Goal: Task Accomplishment & Management: Manage account settings

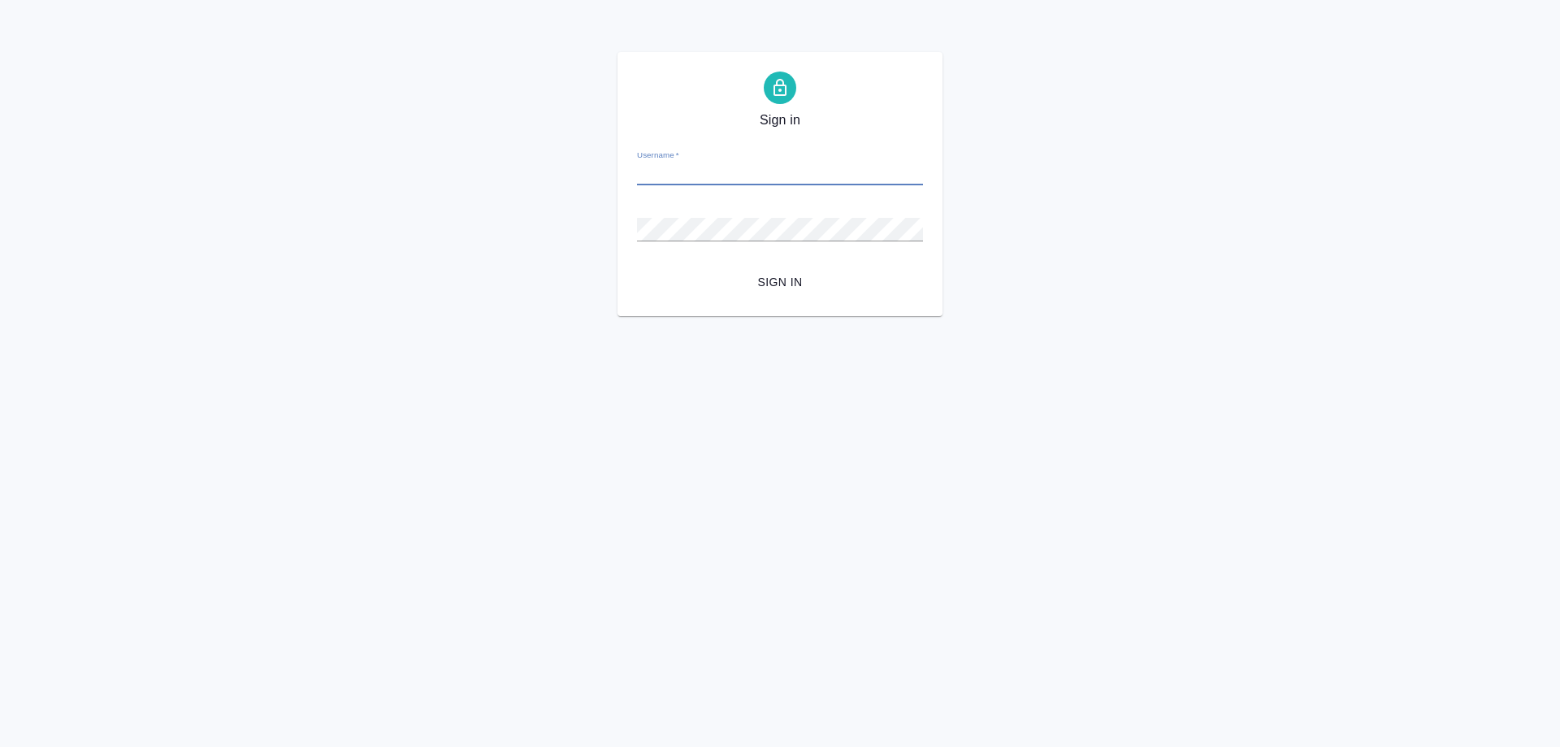
paste input "o.ovsyanik@awatera.com"
type input "o.ovsyanik@awatera.com"
click at [769, 281] on span "Sign in" at bounding box center [780, 282] width 260 height 20
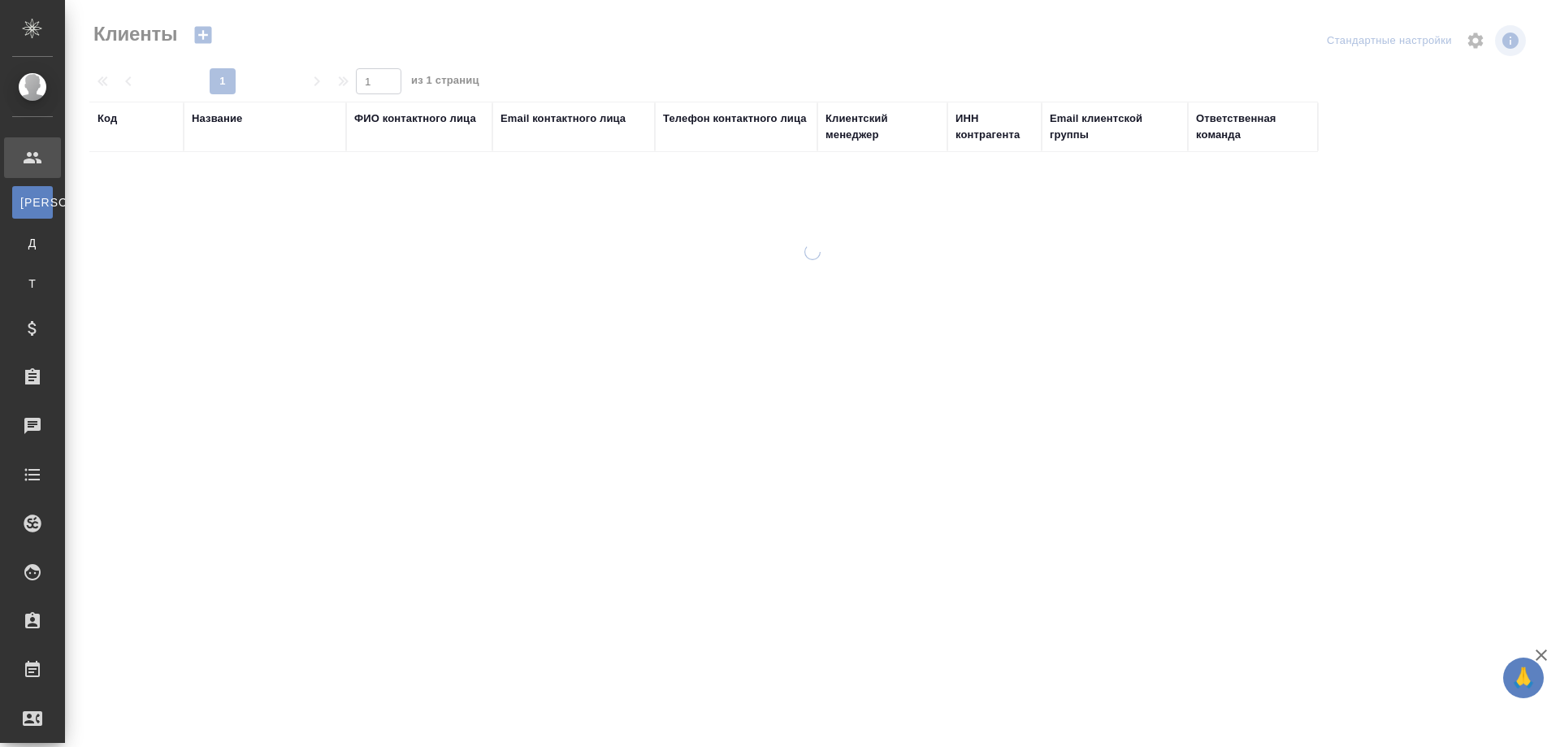
select select "RU"
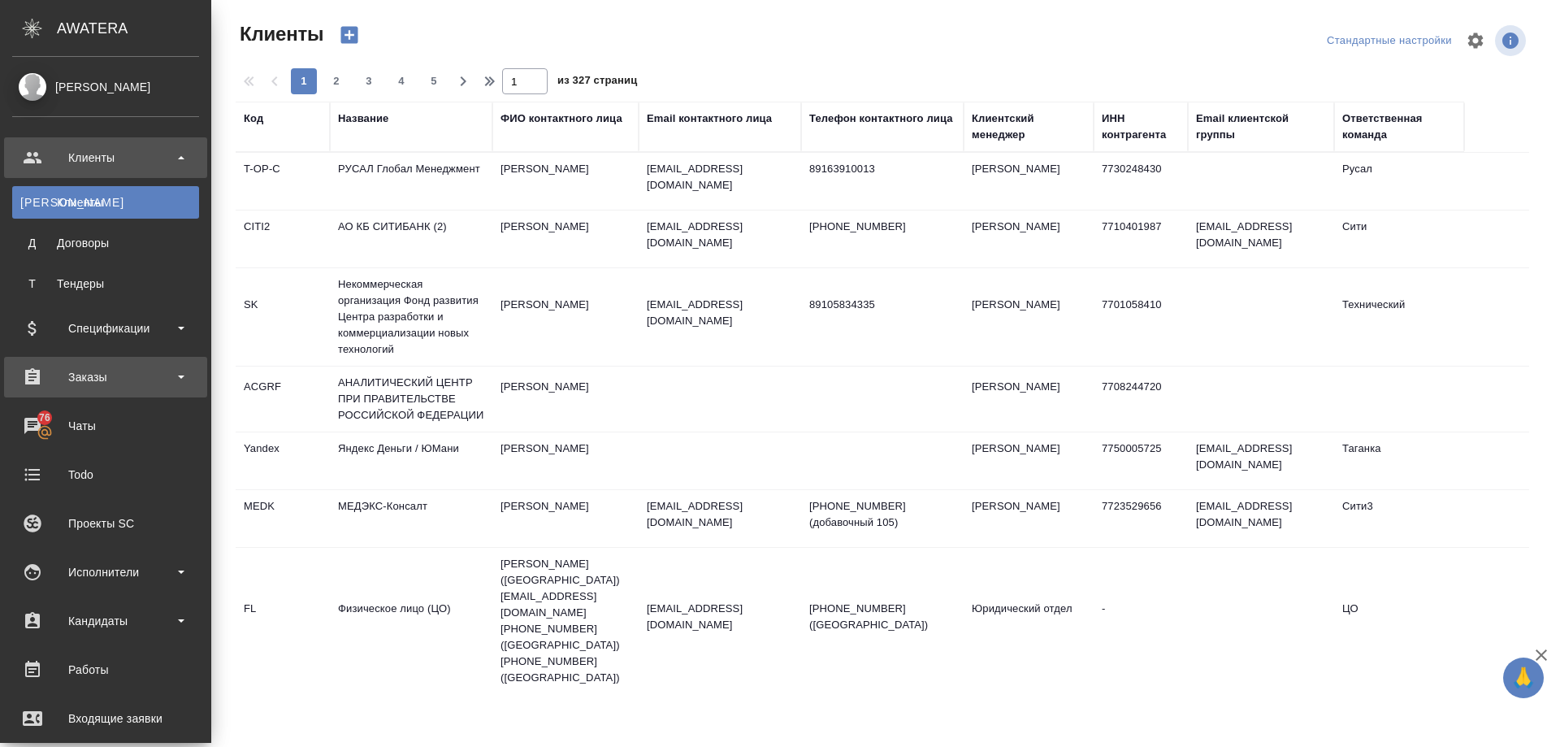
click at [87, 377] on div "Заказы" at bounding box center [105, 377] width 187 height 24
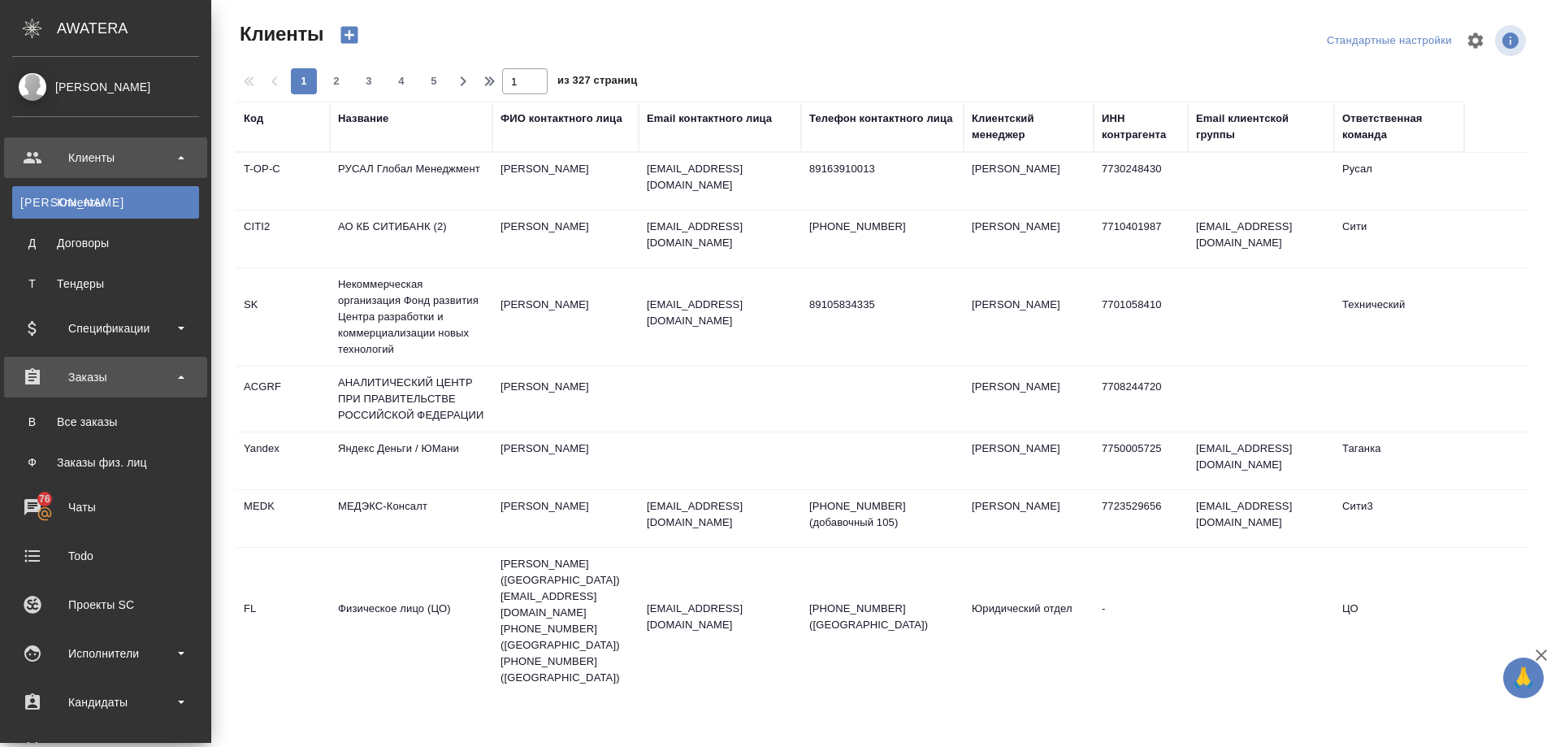
click at [81, 378] on div "Заказы" at bounding box center [105, 377] width 187 height 24
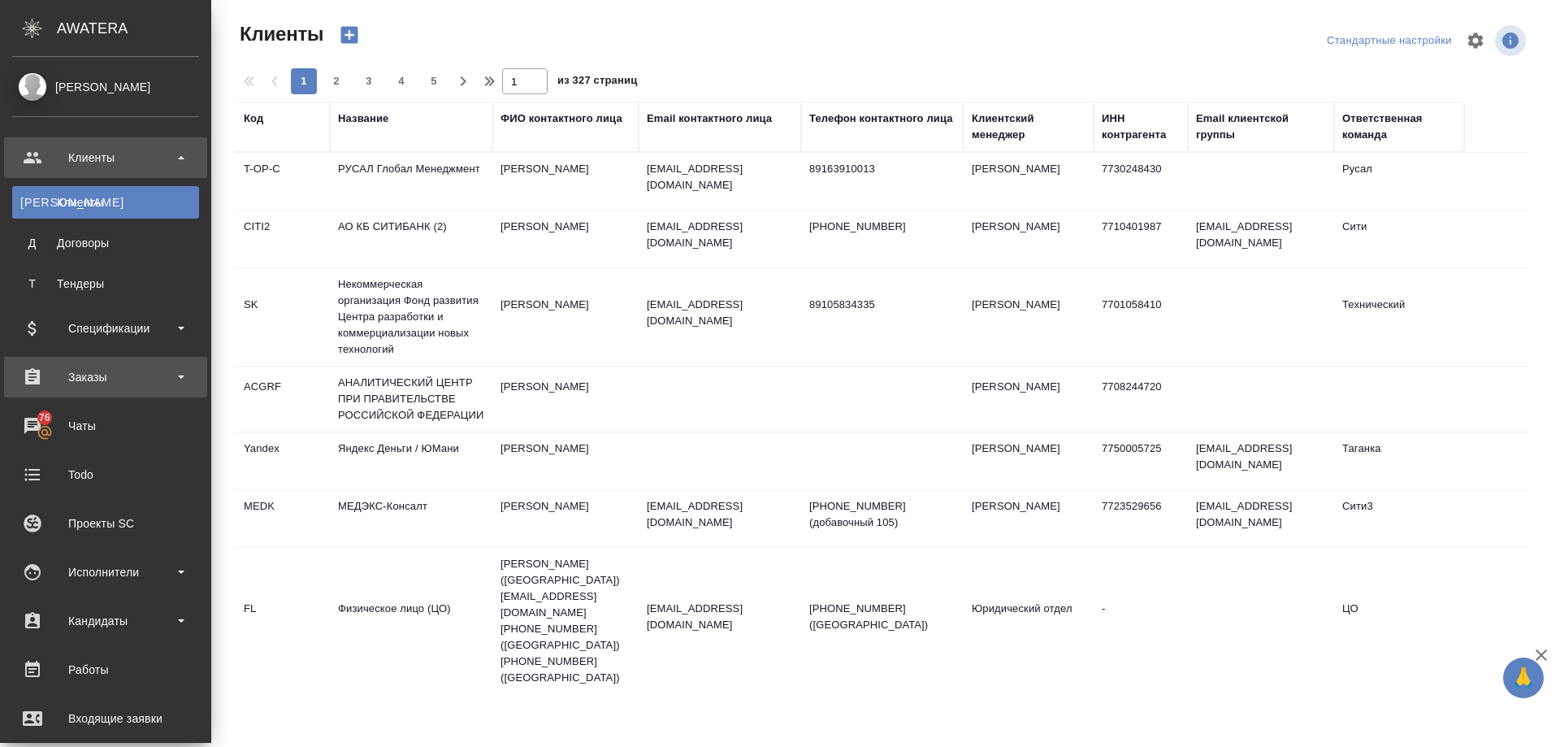
click at [81, 378] on div "Заказы" at bounding box center [105, 377] width 187 height 24
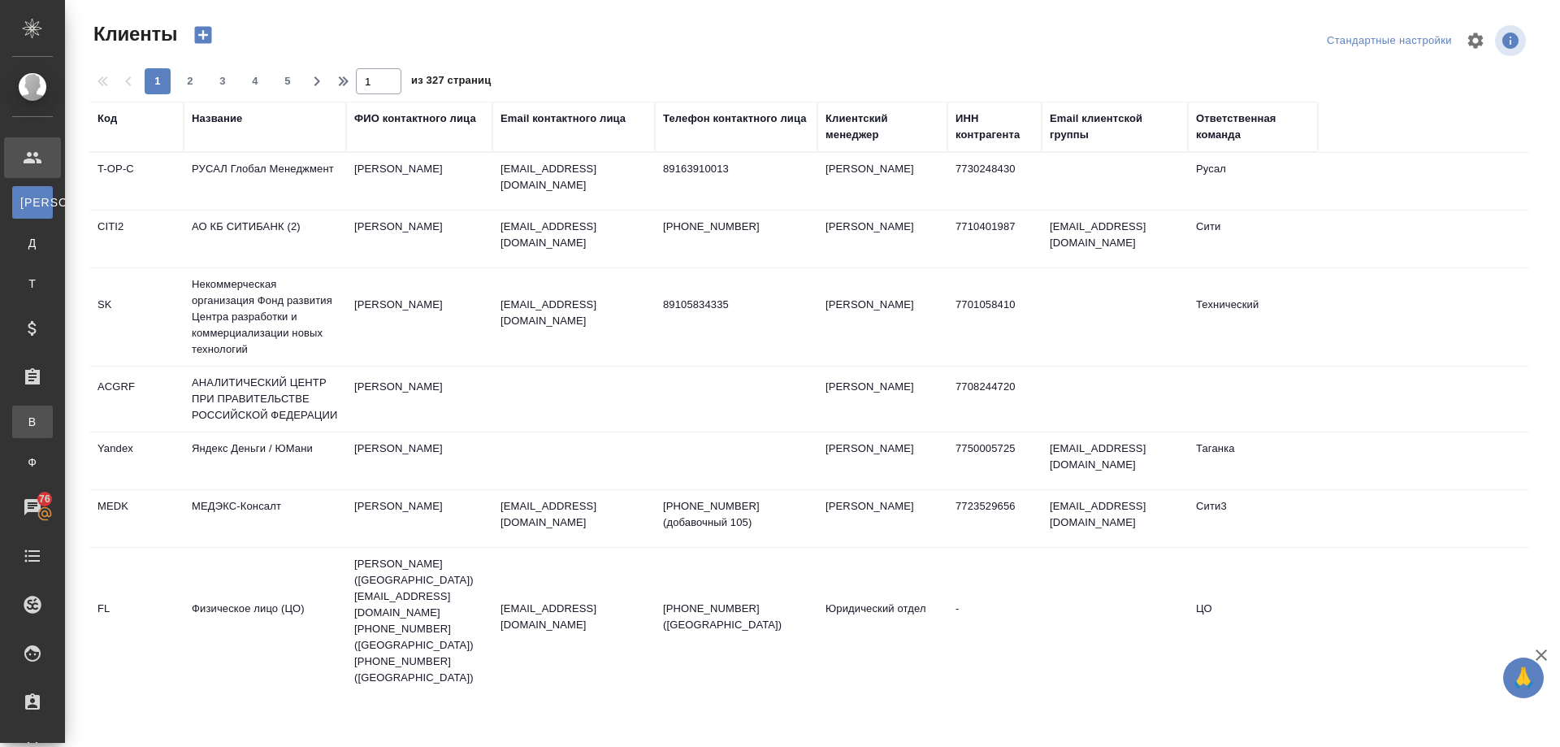
click at [24, 422] on div "Все заказы" at bounding box center [12, 422] width 24 height 16
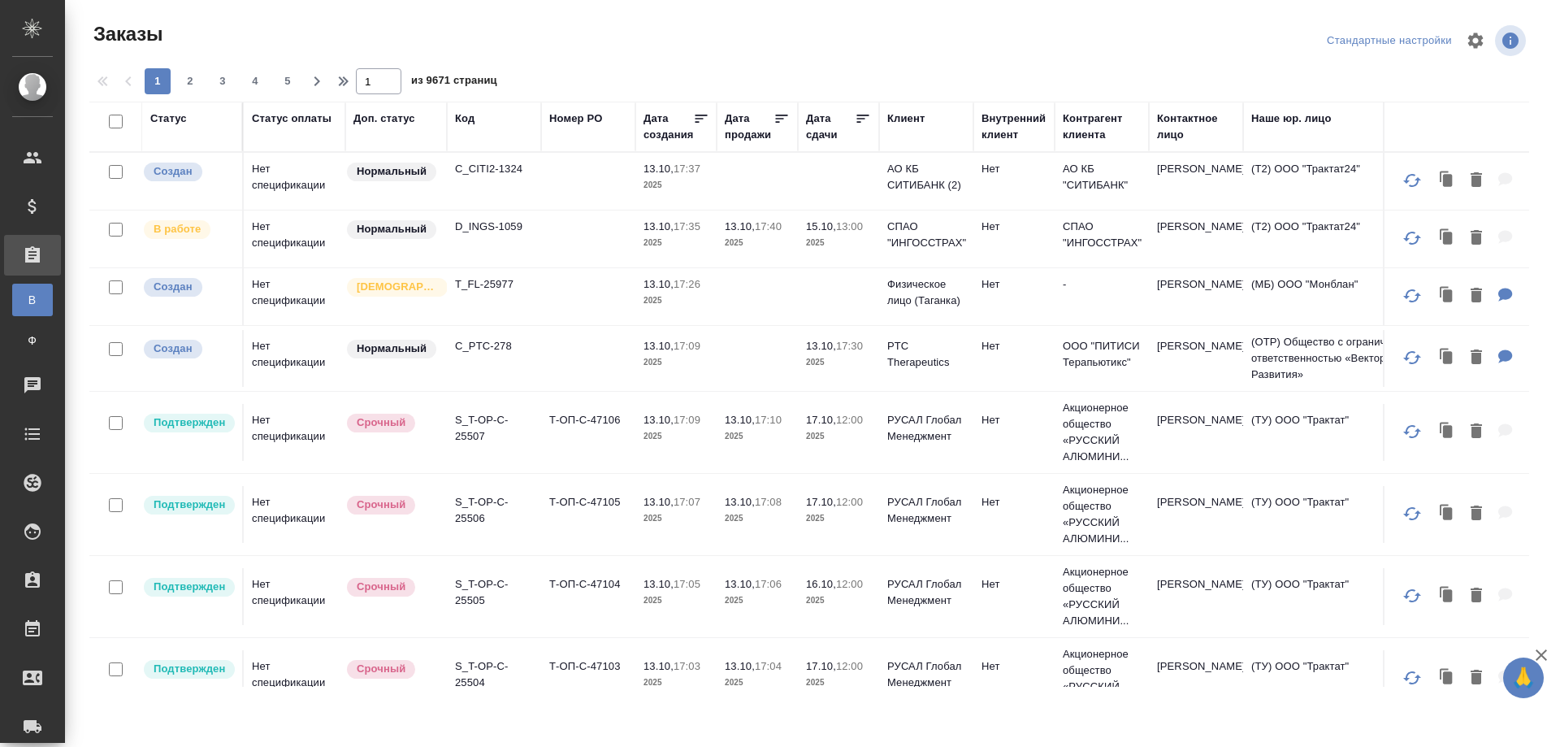
click at [497, 146] on th "Код" at bounding box center [494, 127] width 94 height 50
click at [463, 141] on div "Код" at bounding box center [494, 127] width 78 height 33
click at [462, 119] on div "Код" at bounding box center [465, 119] width 20 height 16
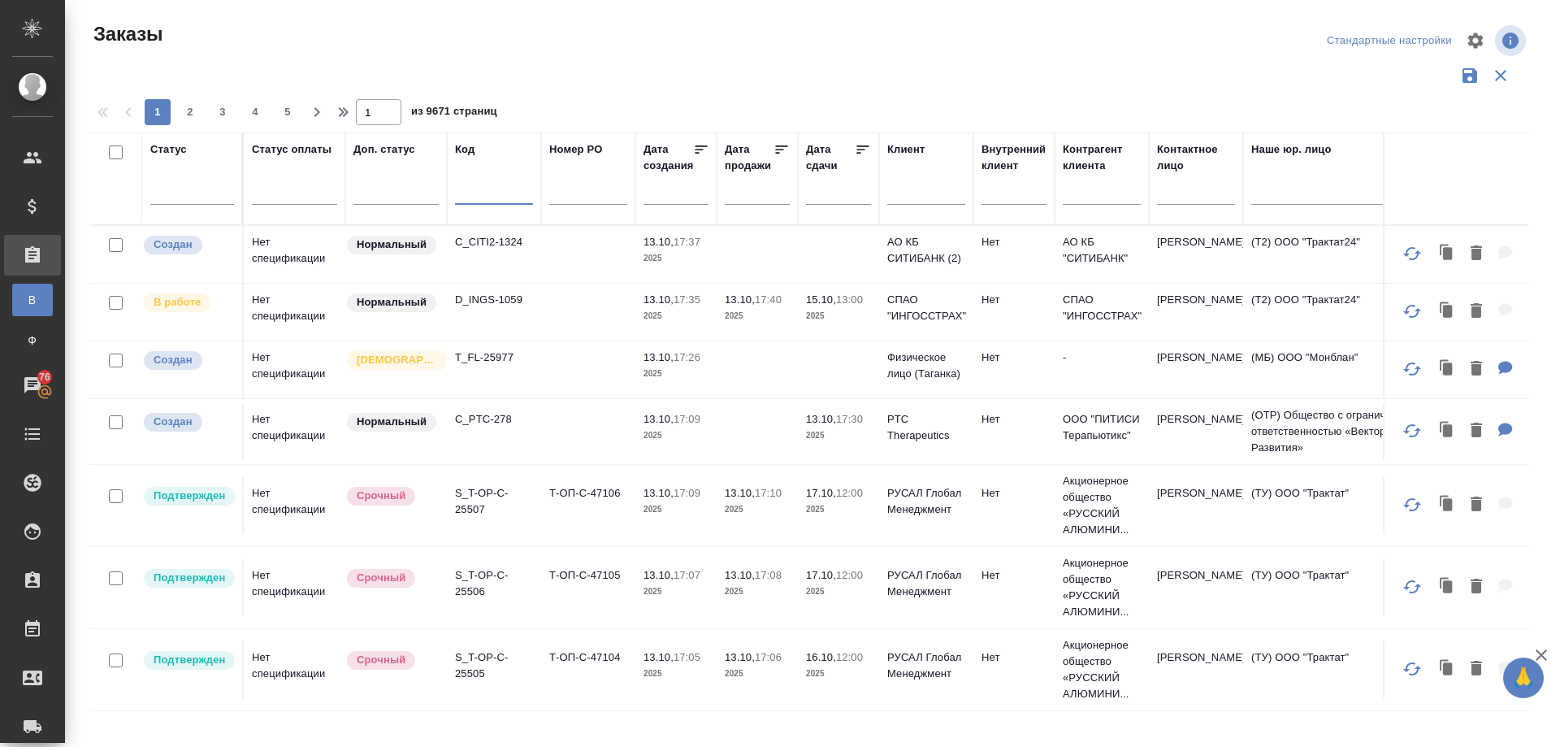
click at [466, 195] on input "text" at bounding box center [494, 194] width 78 height 20
paste input "KZH_SanofiUA-2032"
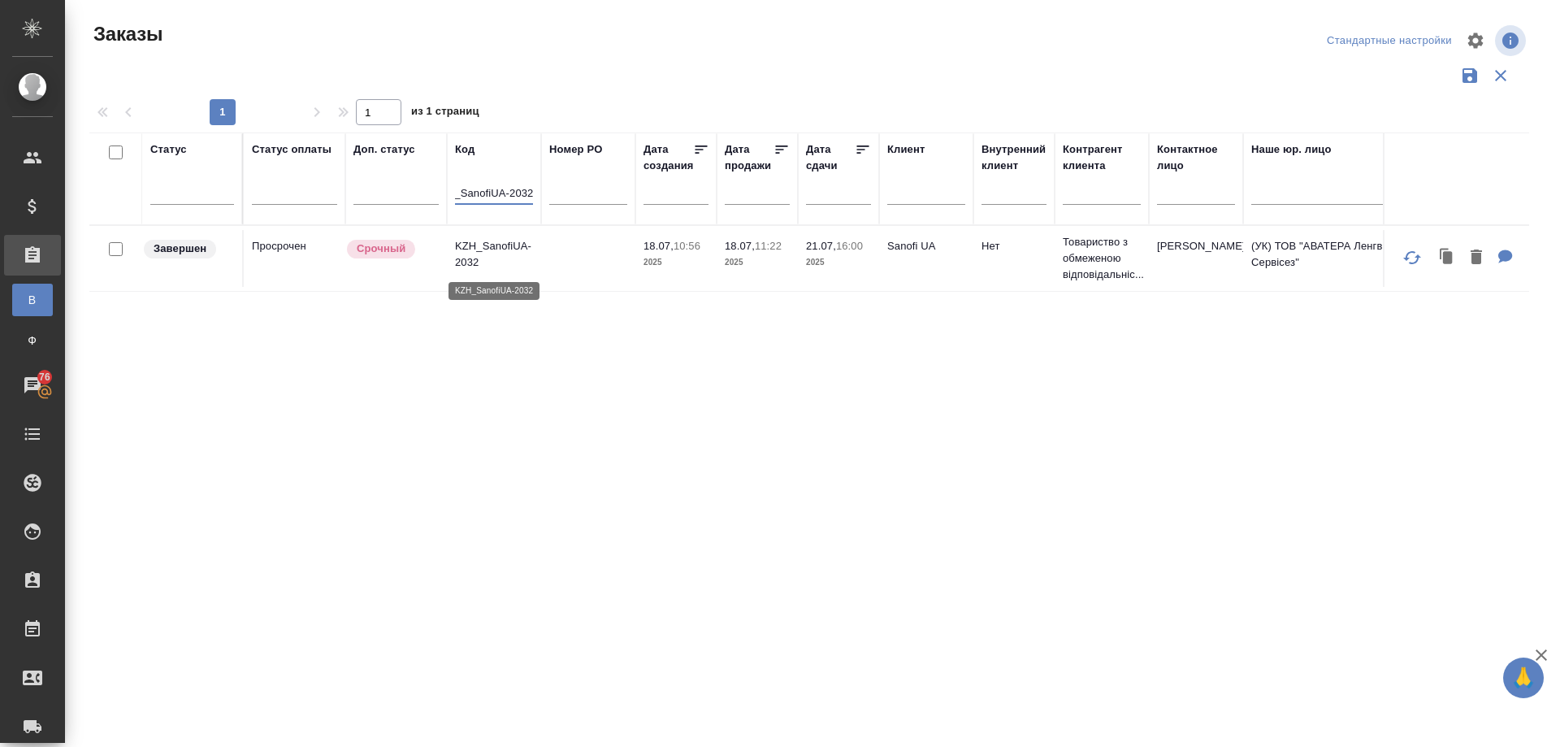
type input "KZH_SanofiUA-2032"
click at [483, 243] on p "KZH_SanofiUA-2032" at bounding box center [494, 254] width 78 height 33
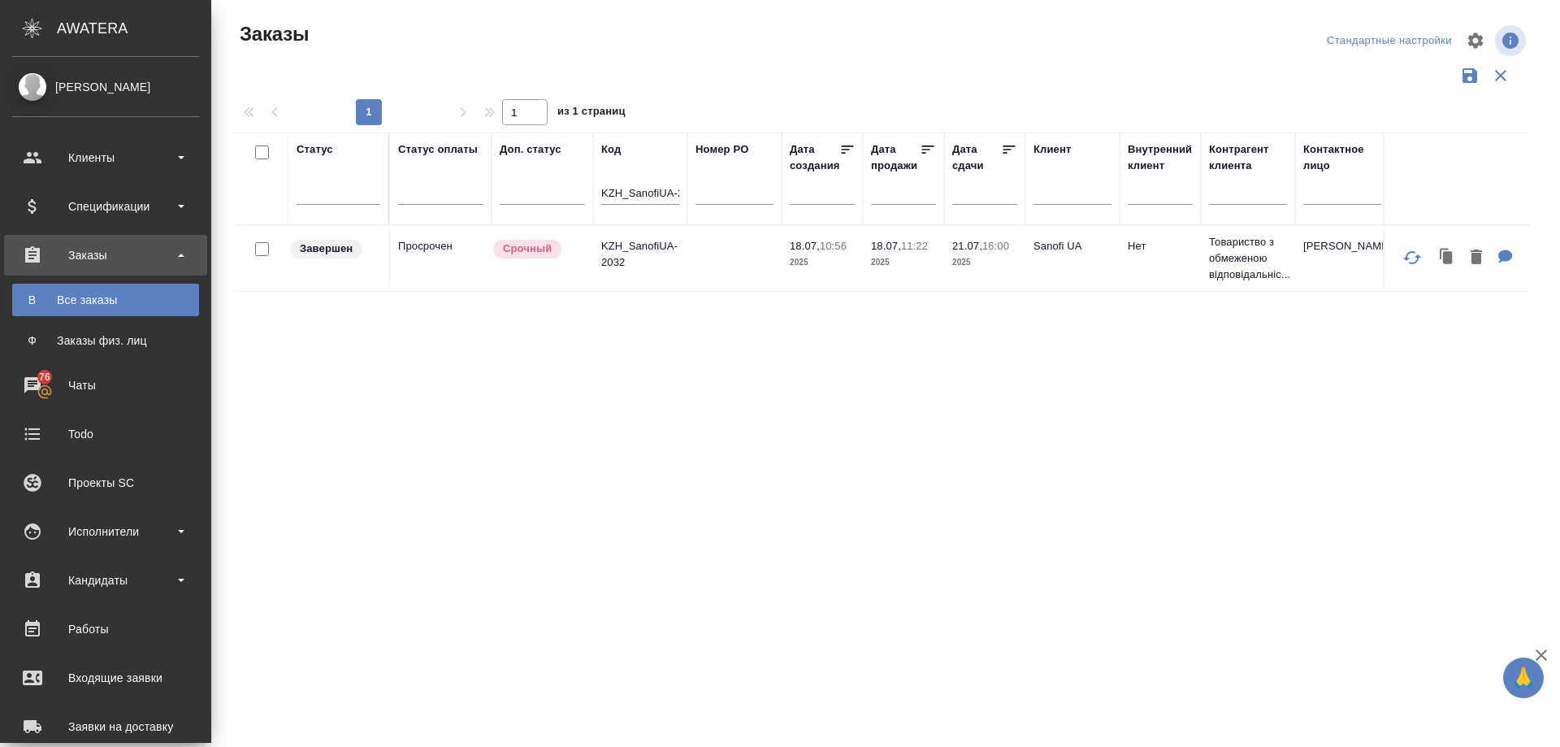
click at [24, 80] on div "Овсяник [PERSON_NAME]" at bounding box center [105, 87] width 187 height 18
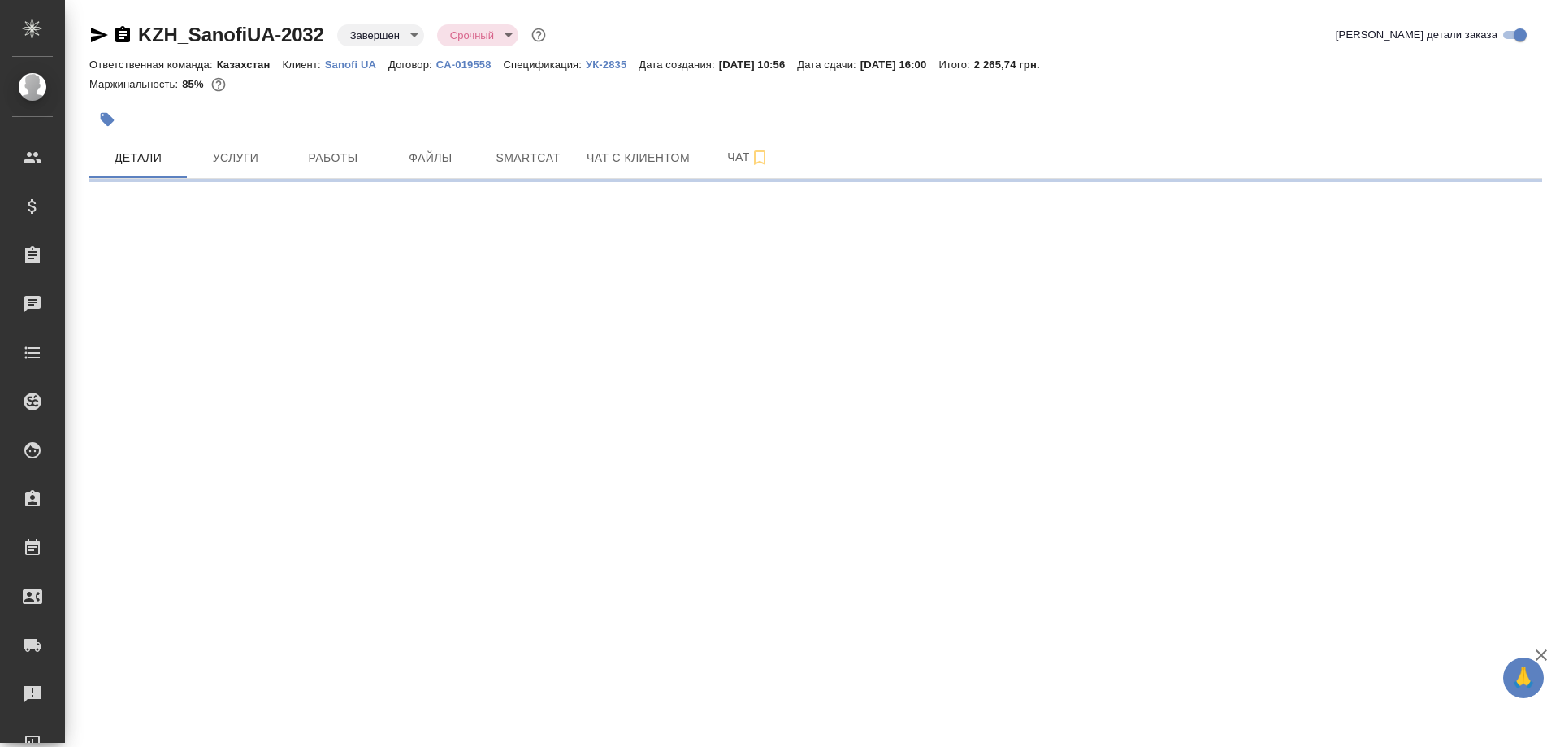
select select "RU"
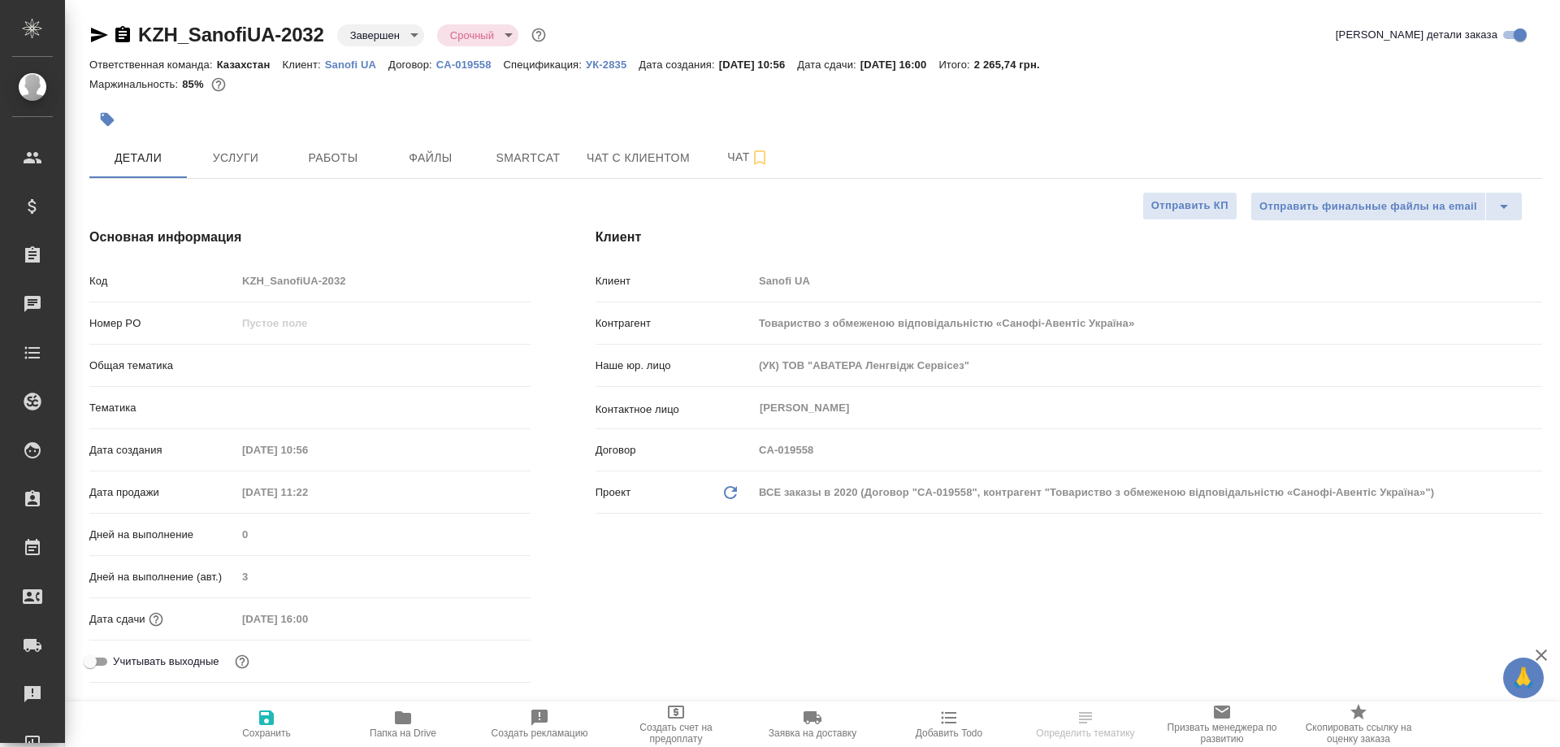
type textarea "x"
type input "[PERSON_NAME]"
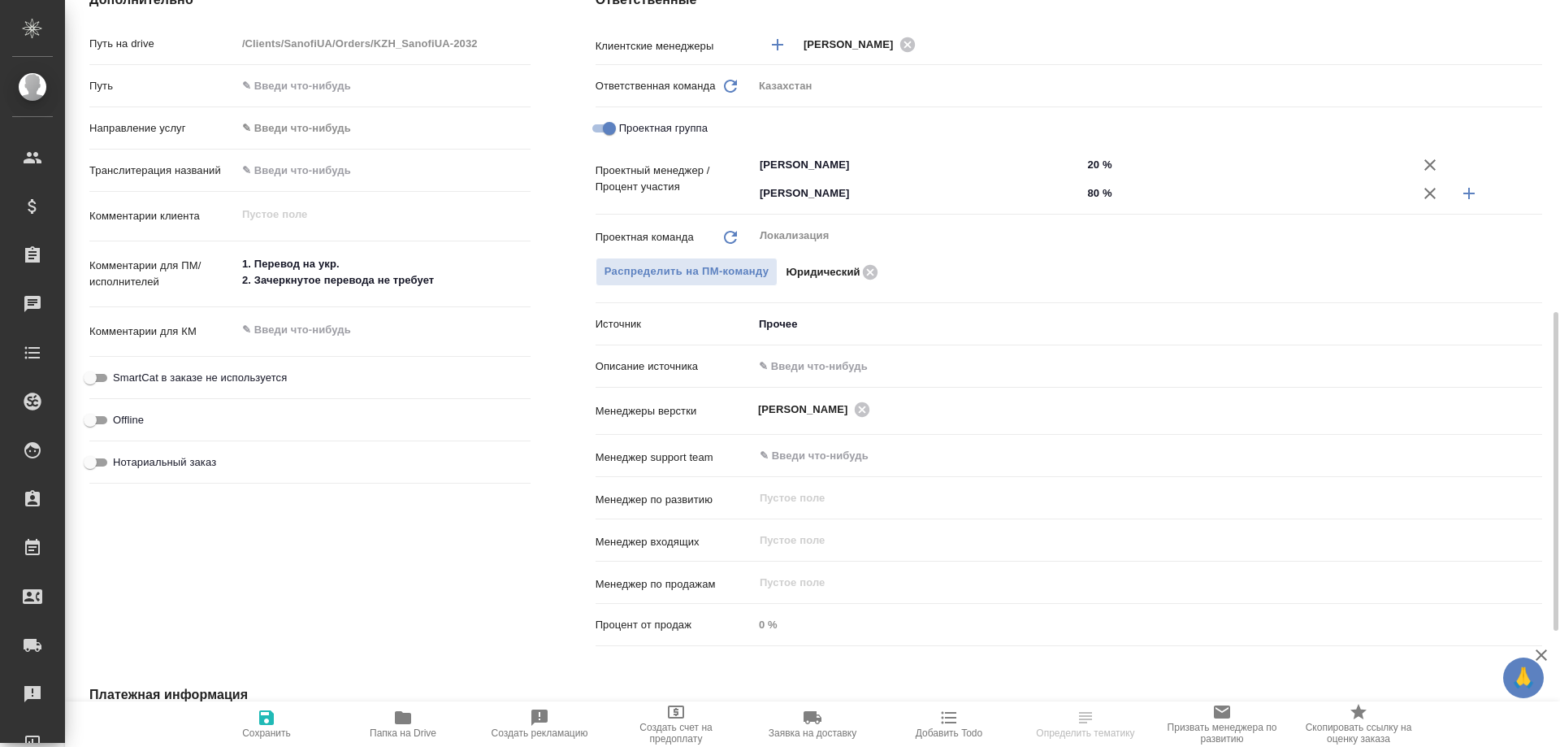
scroll to position [1003, 0]
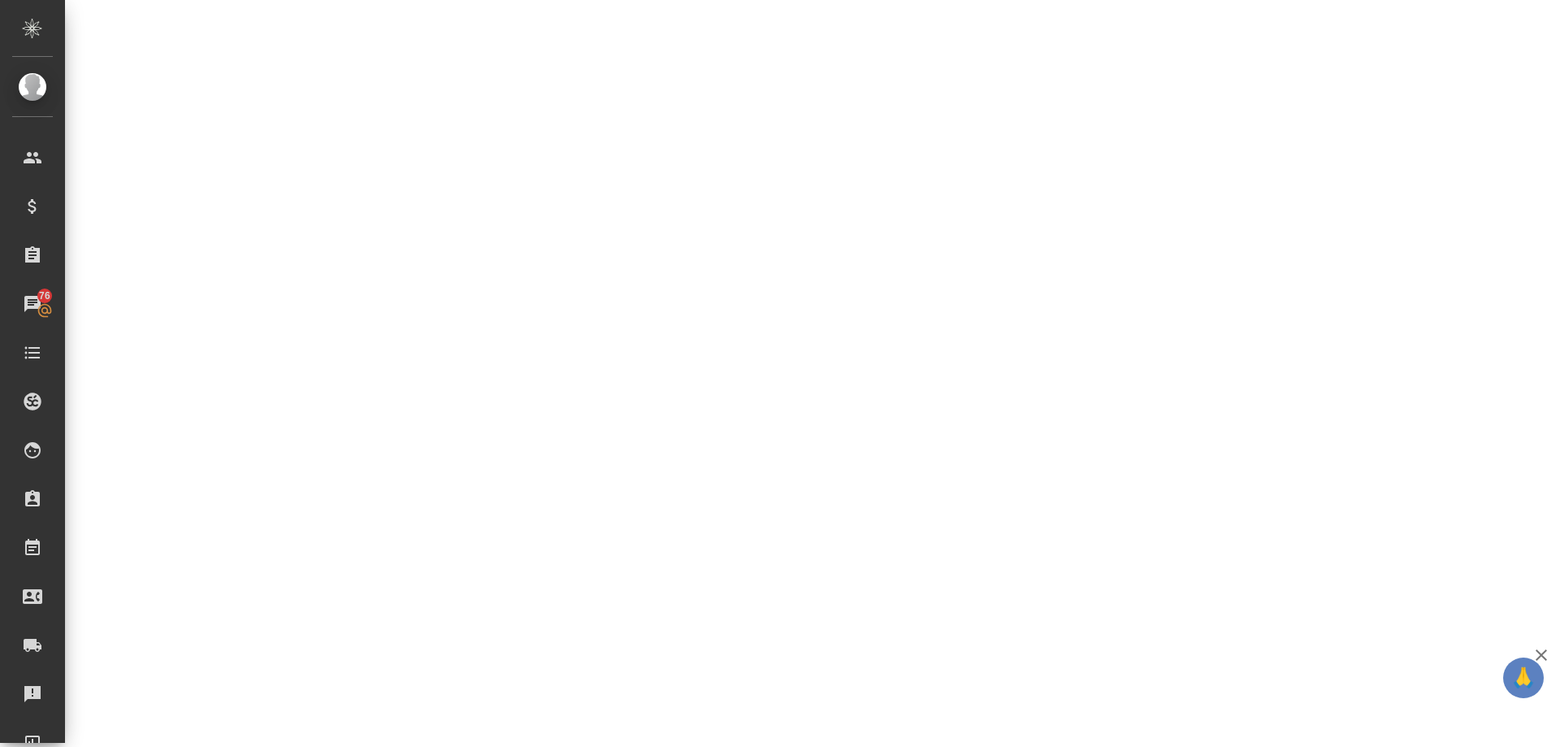
select select "RU"
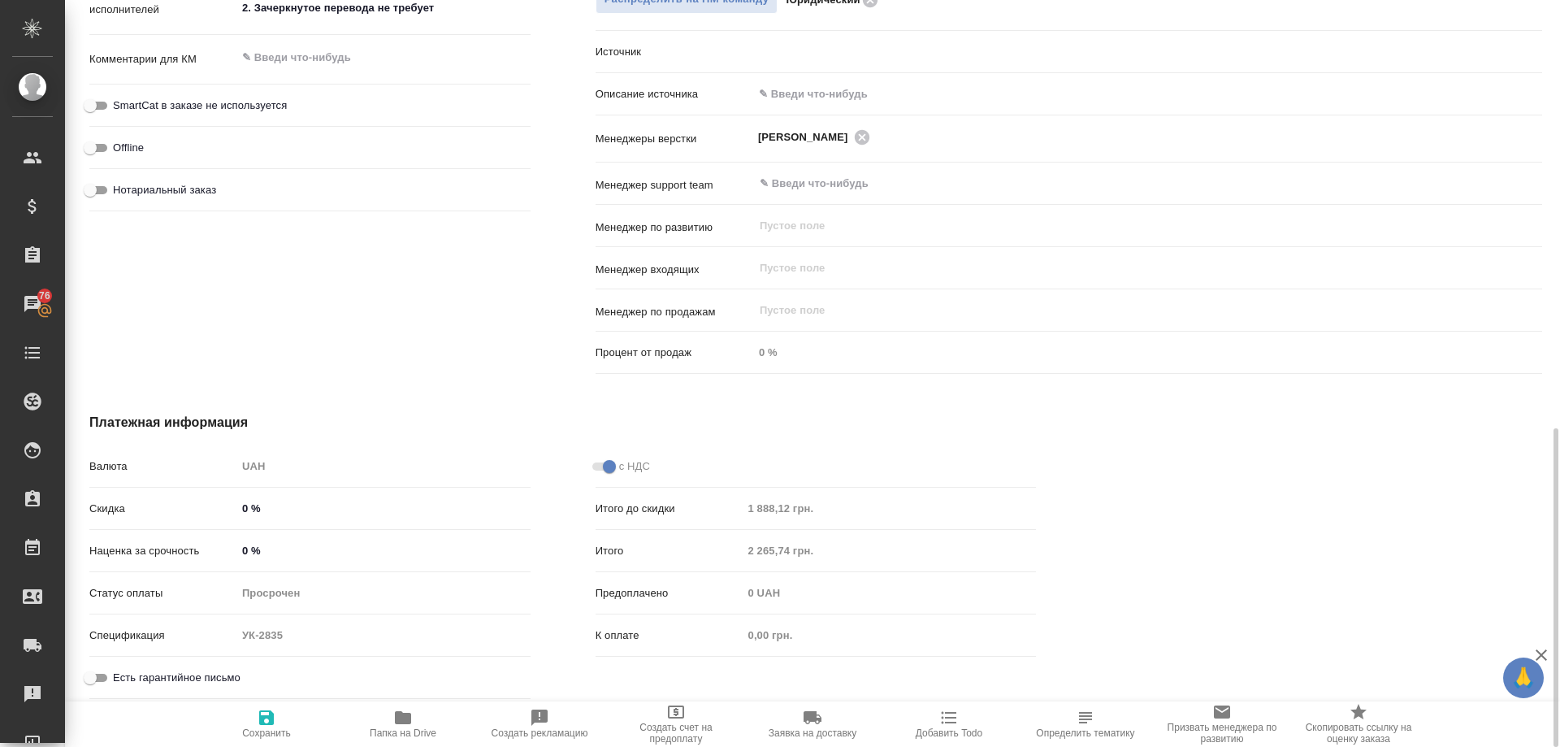
type textarea "x"
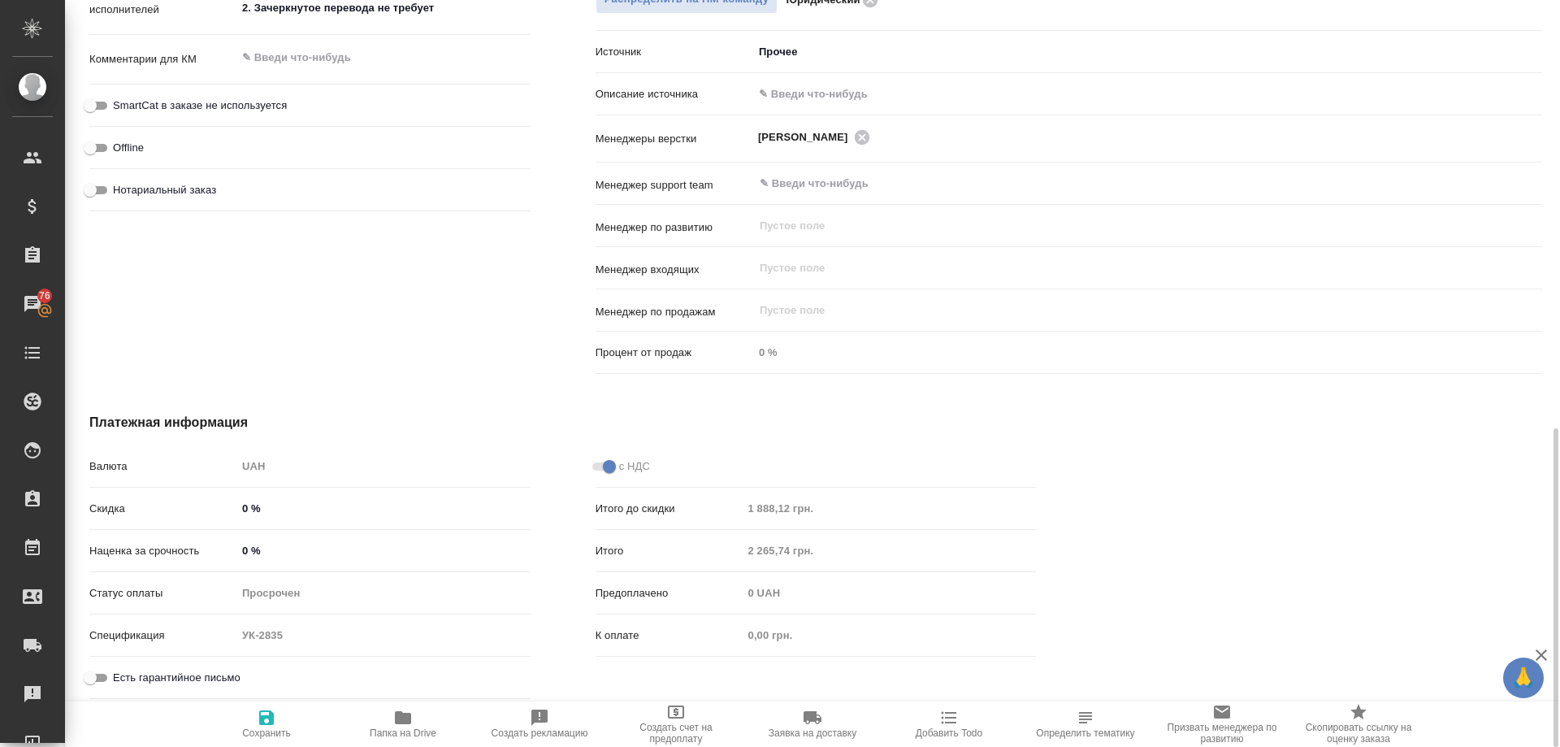
type textarea "x"
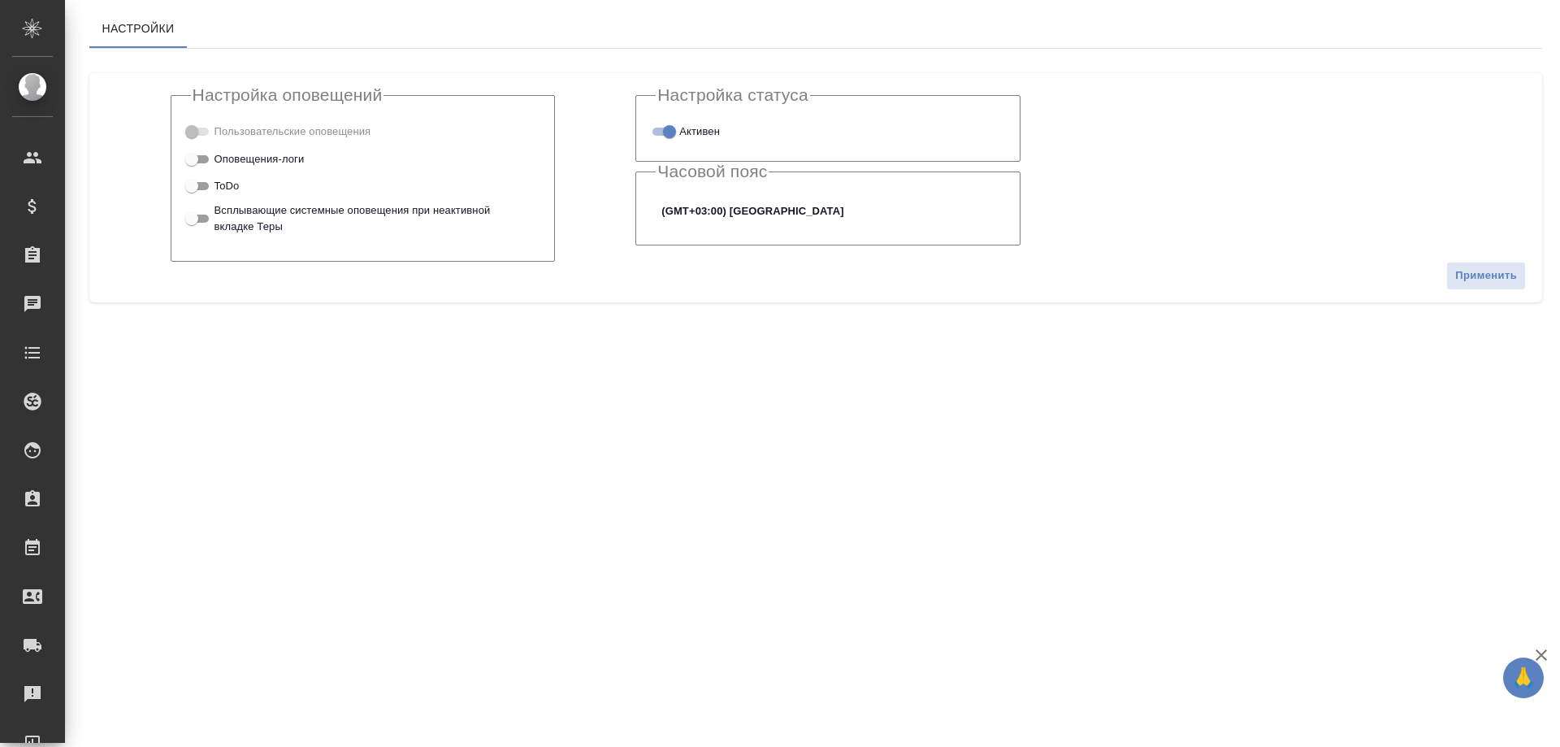
checkbox input "true"
click at [33, 295] on div "Чаты" at bounding box center [12, 304] width 41 height 24
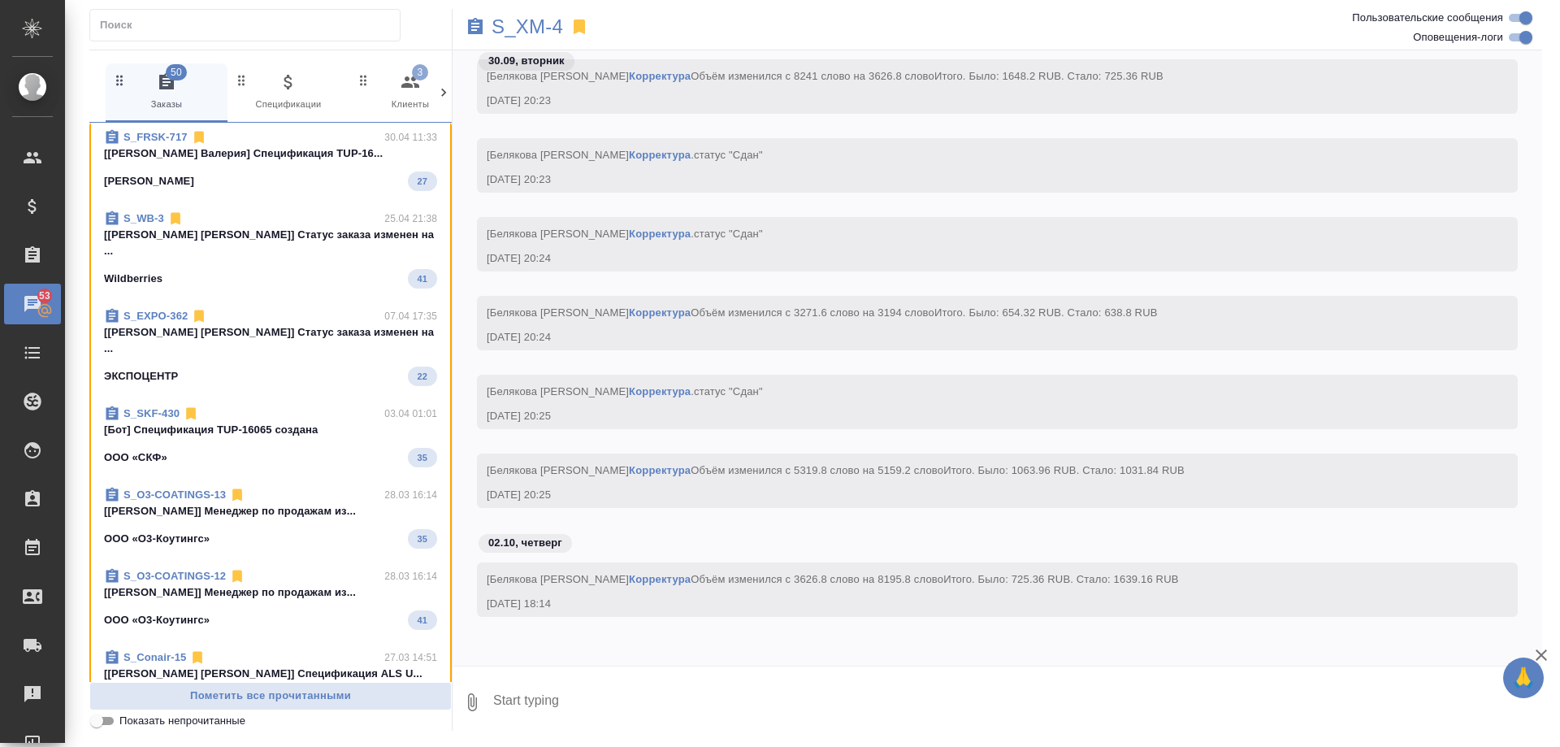
scroll to position [163, 0]
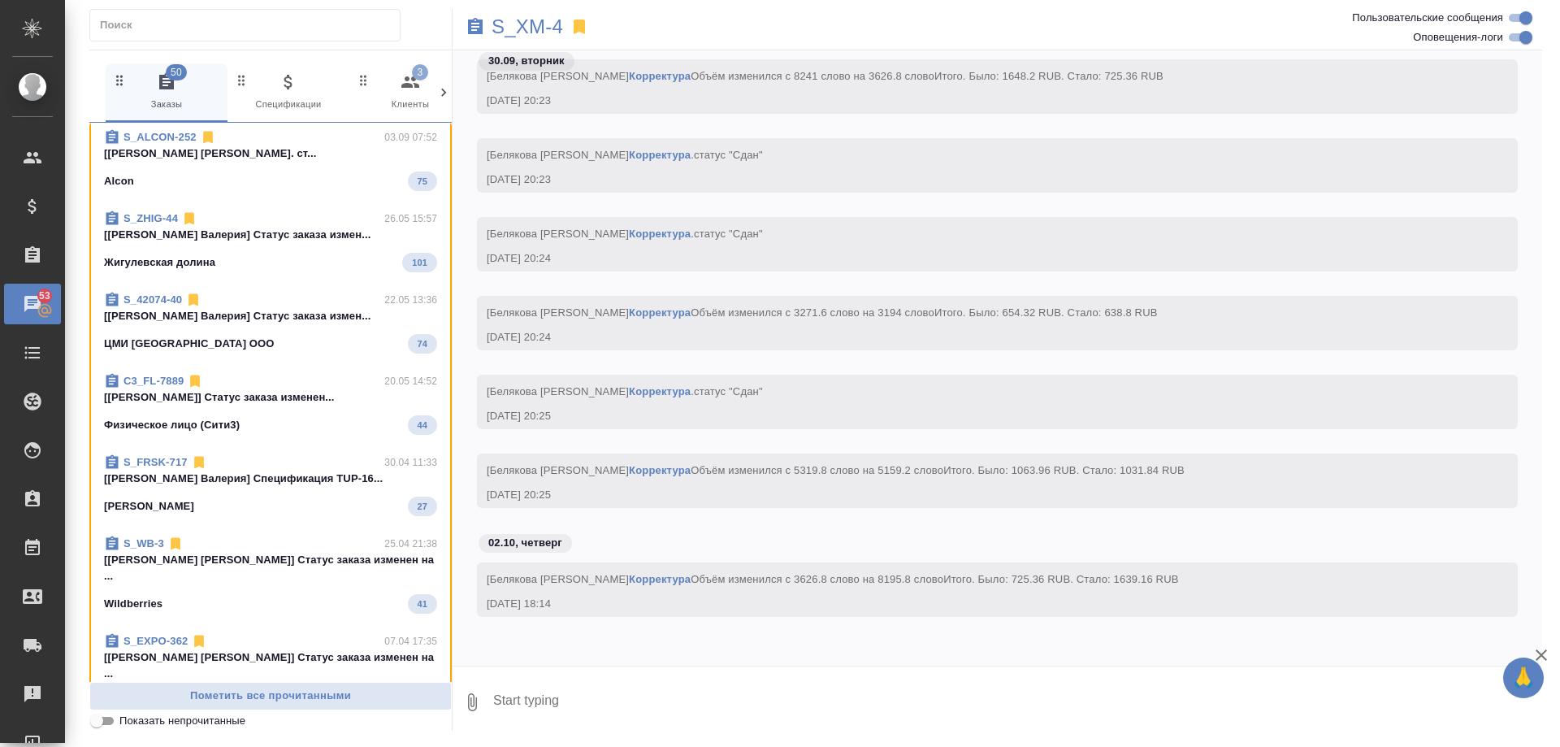
click at [122, 23] on input "text" at bounding box center [250, 25] width 300 height 23
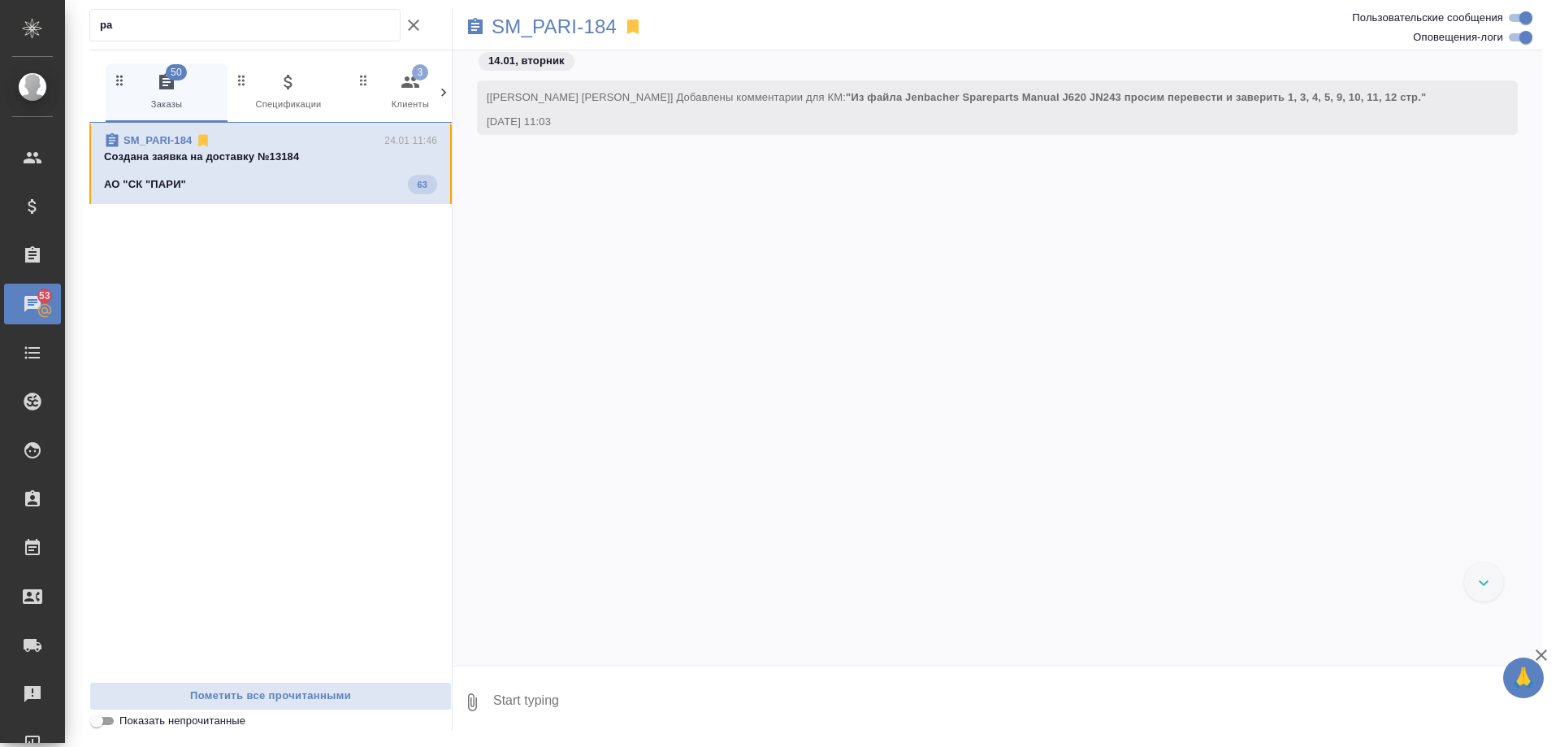
scroll to position [10603, 0]
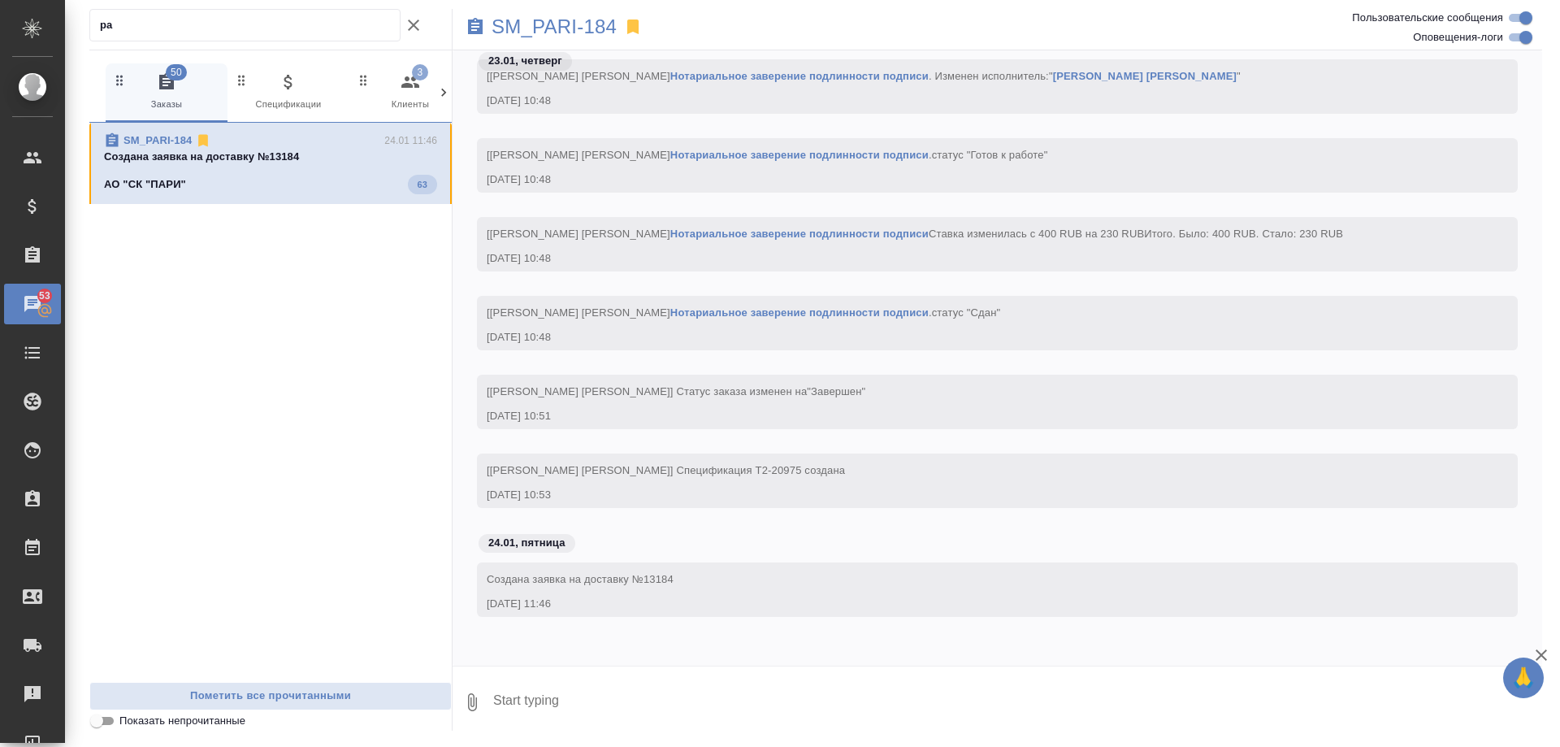
type input "p"
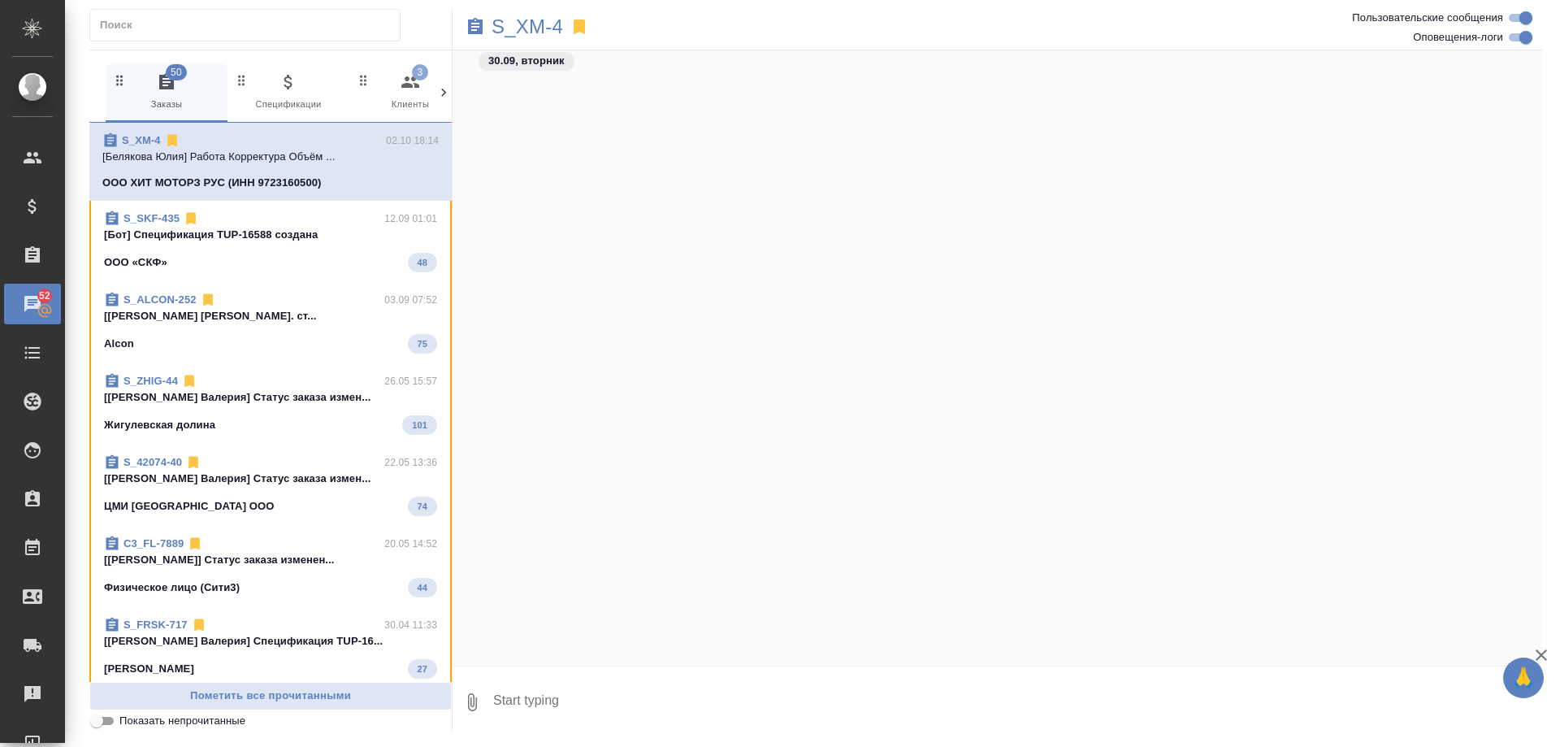
scroll to position [115204, 0]
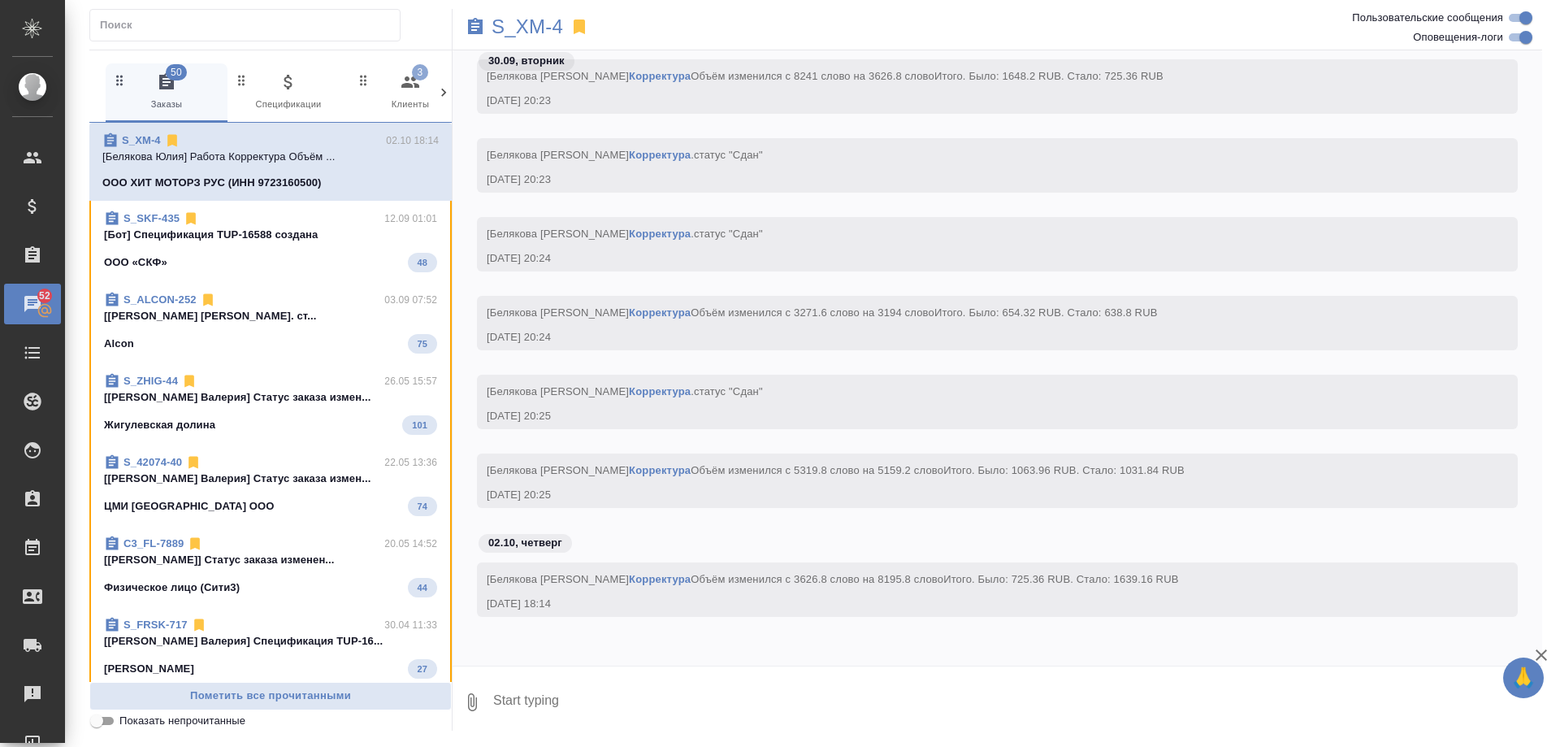
click at [446, 92] on icon at bounding box center [444, 93] width 16 height 16
click at [206, 91] on icon "button" at bounding box center [203, 82] width 20 height 20
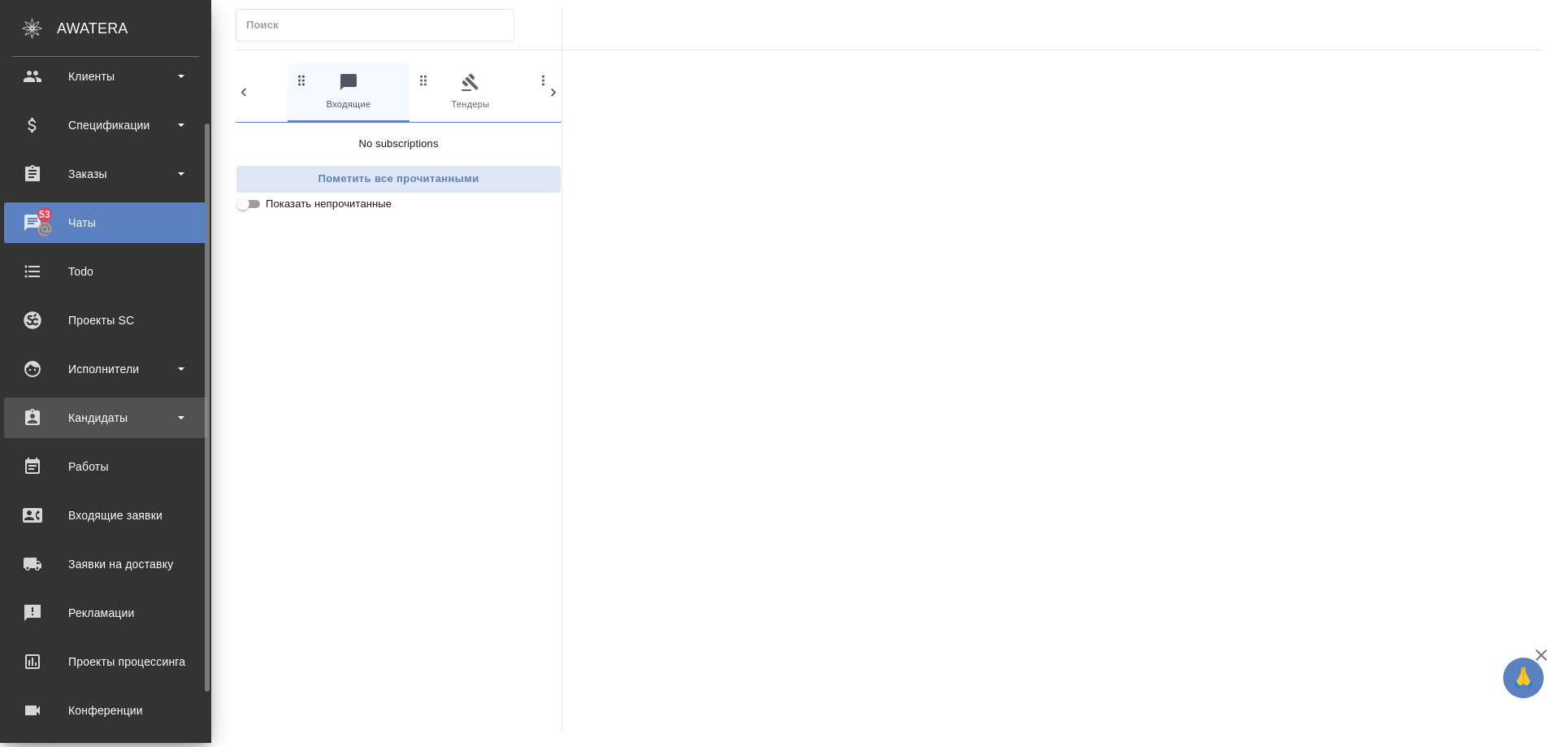
scroll to position [0, 0]
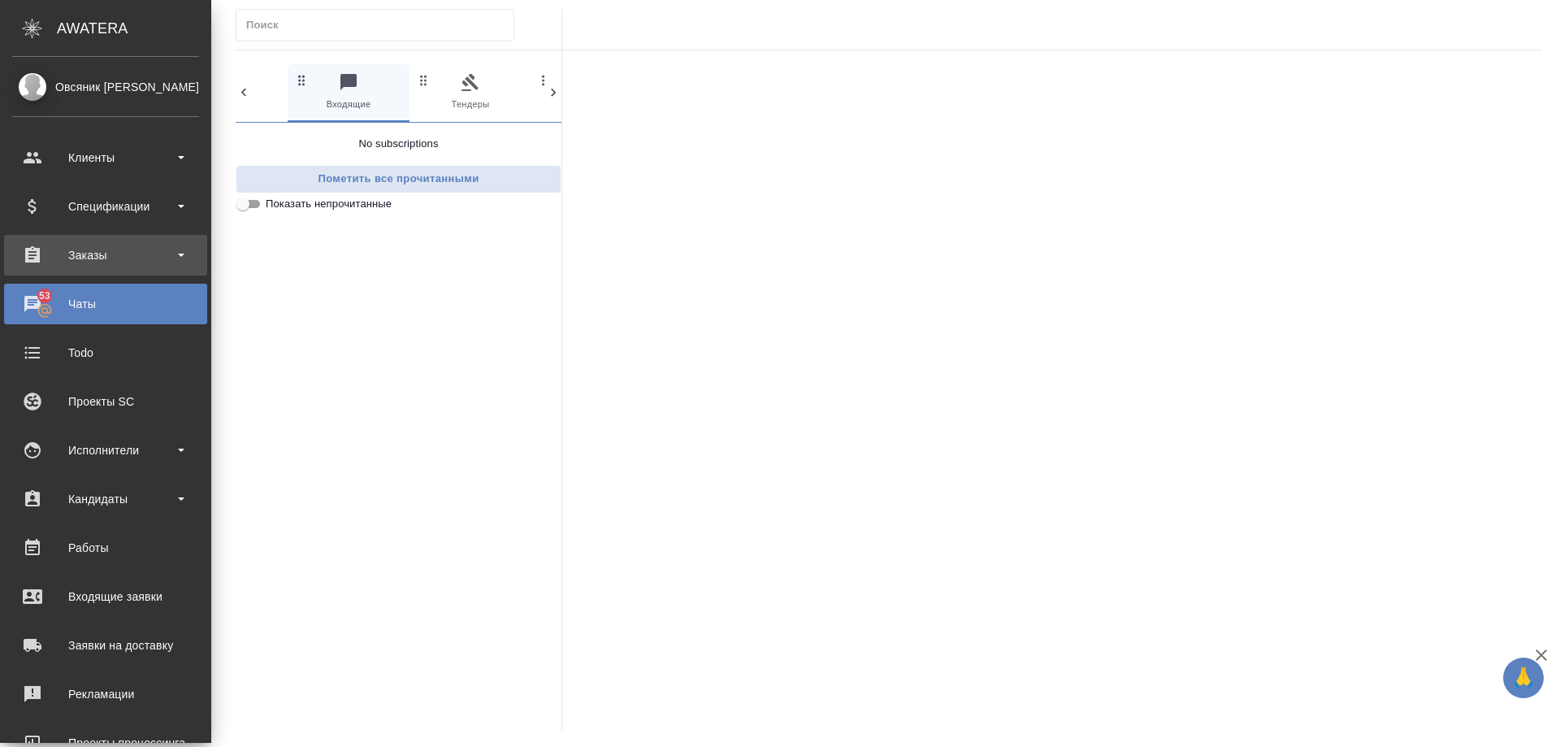
click at [84, 254] on div "Заказы" at bounding box center [105, 255] width 187 height 24
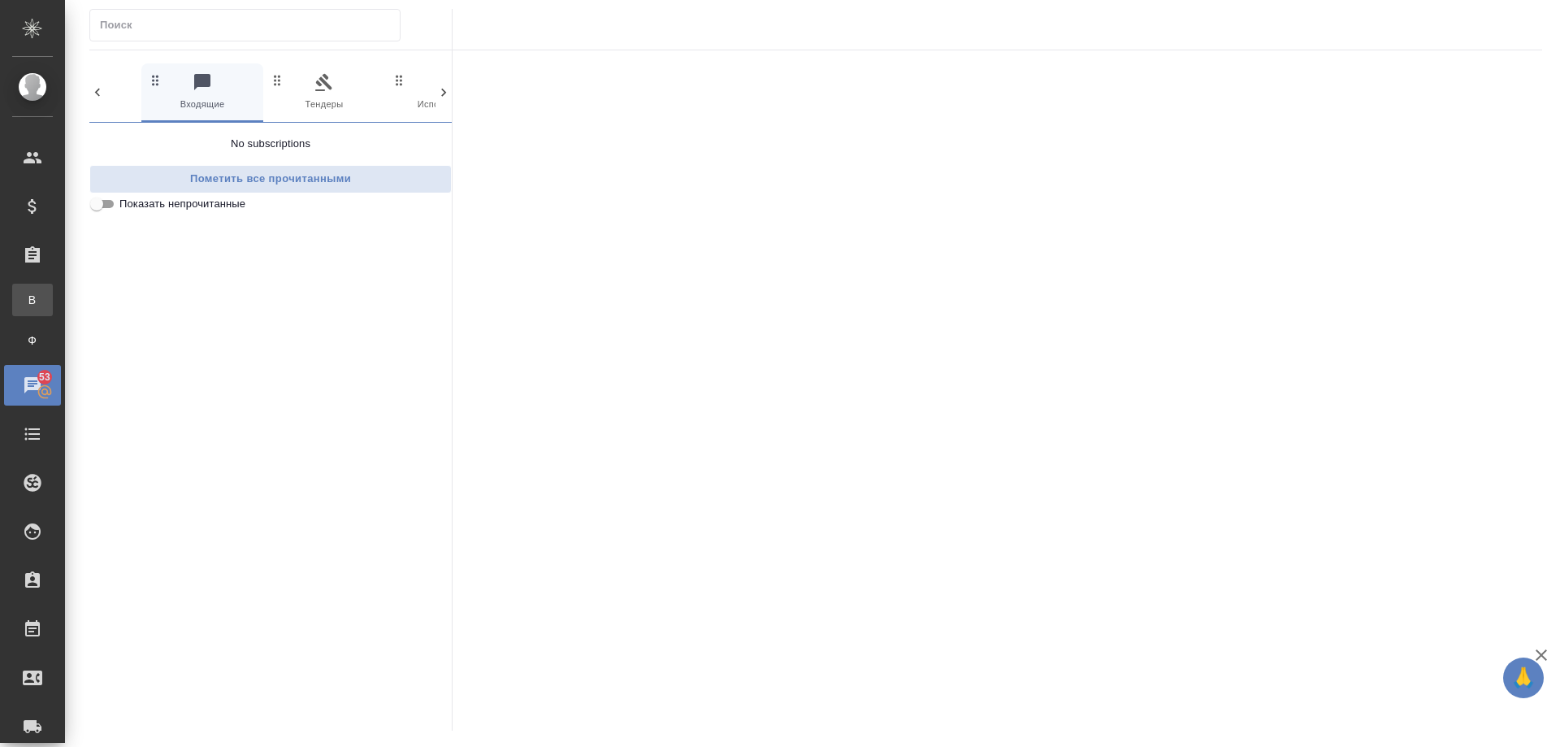
click at [24, 301] on div "Все заказы" at bounding box center [12, 300] width 24 height 16
